Goal: Navigation & Orientation: Locate item on page

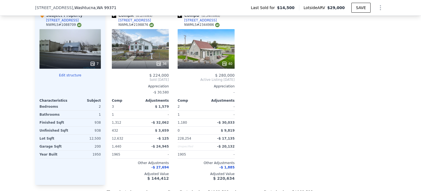
scroll to position [581, 0]
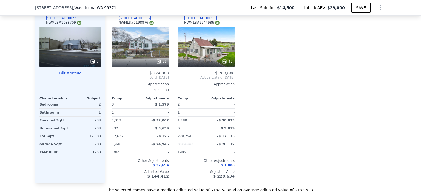
click at [206, 49] on div "40" at bounding box center [206, 46] width 57 height 39
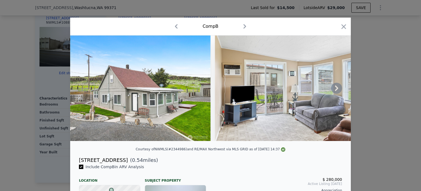
click at [334, 88] on icon at bounding box center [336, 88] width 11 height 11
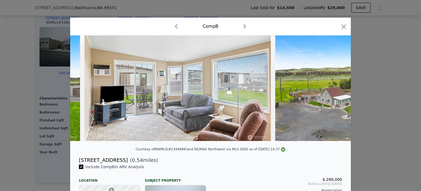
scroll to position [0, 132]
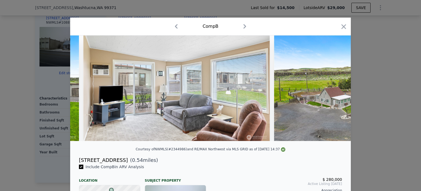
click at [334, 88] on img at bounding box center [344, 87] width 140 height 105
click at [334, 88] on icon at bounding box center [336, 88] width 11 height 11
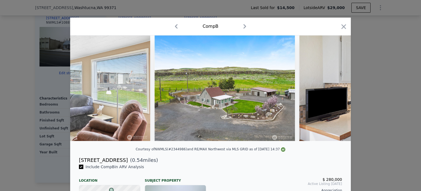
scroll to position [0, 263]
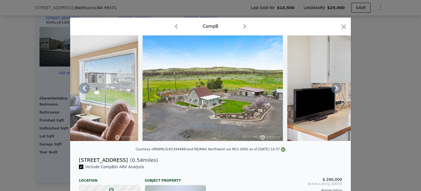
click at [334, 88] on icon at bounding box center [336, 88] width 11 height 11
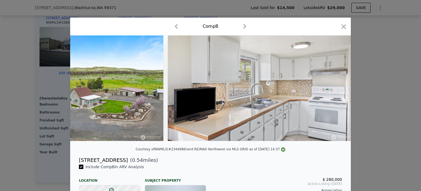
scroll to position [0, 395]
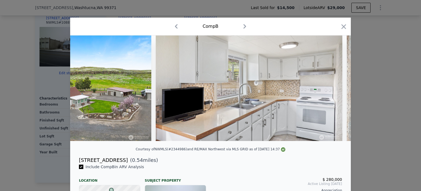
click at [334, 88] on div at bounding box center [210, 87] width 281 height 105
click at [334, 88] on icon at bounding box center [336, 88] width 11 height 11
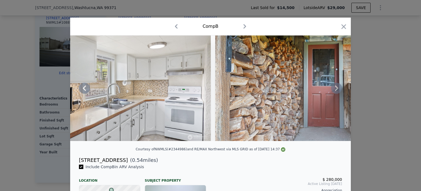
click at [334, 88] on icon at bounding box center [336, 88] width 11 height 11
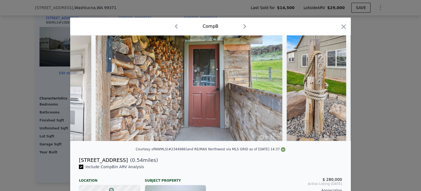
scroll to position [0, 658]
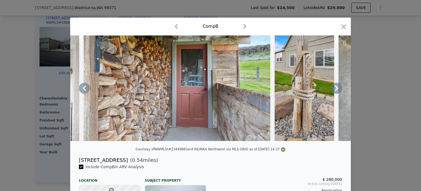
click at [334, 88] on icon at bounding box center [336, 88] width 11 height 11
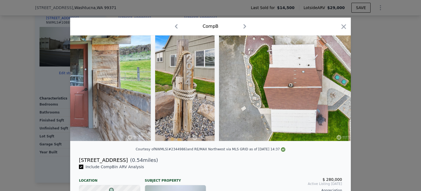
scroll to position [0, 790]
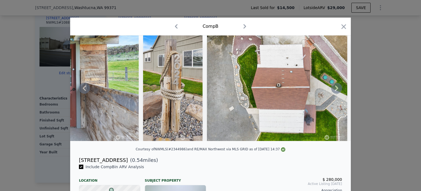
click at [334, 88] on icon at bounding box center [336, 88] width 11 height 11
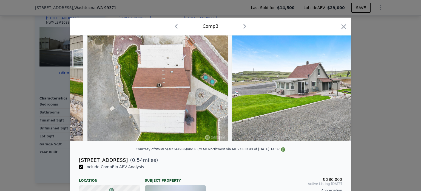
scroll to position [0, 921]
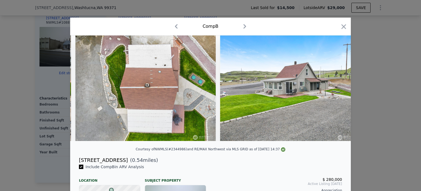
click at [334, 88] on div at bounding box center [210, 87] width 281 height 105
click at [341, 25] on icon "button" at bounding box center [344, 27] width 8 height 8
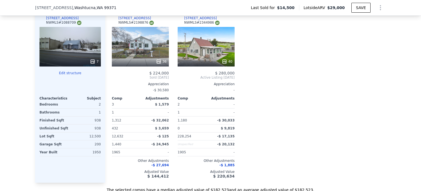
click at [389, 51] on div "We found 2 sales that match your search Listings provided by NWMLS Filters Map …" at bounding box center [210, 35] width 421 height 314
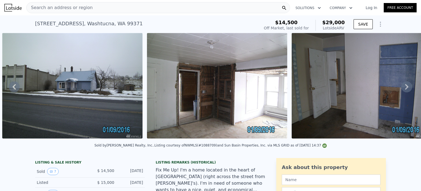
click at [101, 24] on div "[STREET_ADDRESS]" at bounding box center [89, 24] width 108 height 8
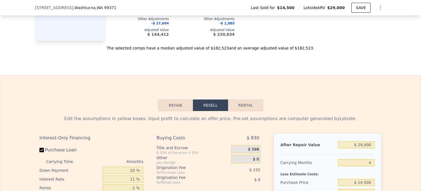
scroll to position [454, 0]
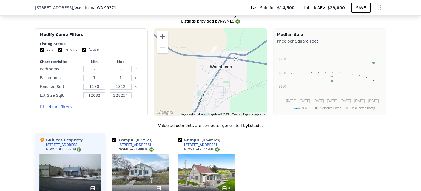
click at [160, 49] on button "Zoom out" at bounding box center [162, 47] width 11 height 11
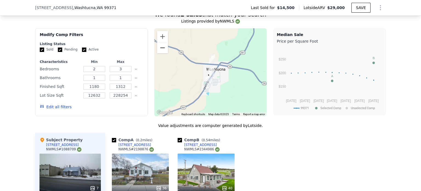
click at [160, 49] on button "Zoom out" at bounding box center [162, 47] width 11 height 11
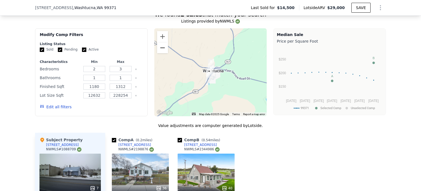
click at [160, 49] on button "Zoom out" at bounding box center [162, 47] width 11 height 11
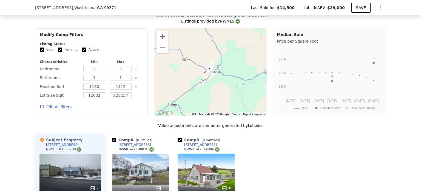
click at [160, 49] on button "Zoom out" at bounding box center [162, 47] width 11 height 11
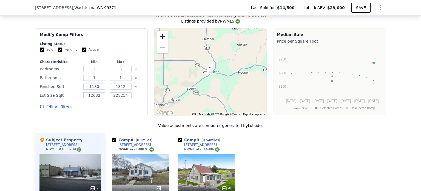
click at [158, 39] on button "Zoom in" at bounding box center [162, 36] width 11 height 11
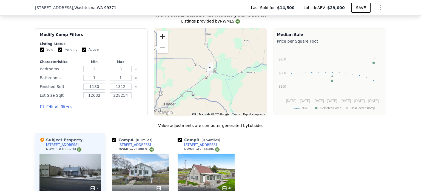
click at [158, 39] on button "Zoom in" at bounding box center [162, 36] width 11 height 11
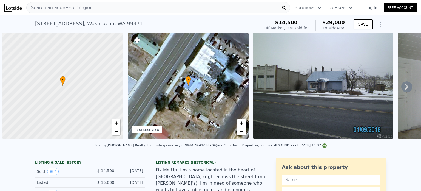
scroll to position [0, 2]
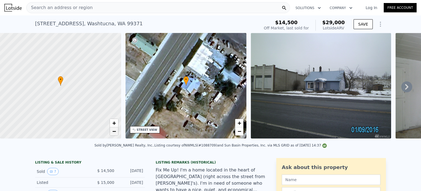
click at [113, 128] on span "−" at bounding box center [114, 130] width 4 height 7
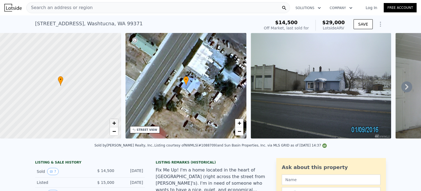
click at [113, 122] on span "+" at bounding box center [114, 122] width 4 height 7
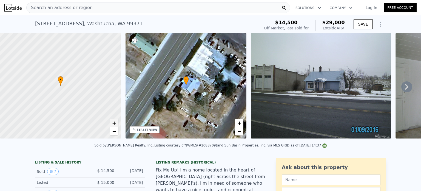
click at [113, 122] on span "+" at bounding box center [114, 122] width 4 height 7
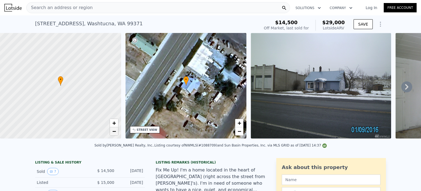
click at [114, 130] on span "−" at bounding box center [114, 130] width 4 height 7
